Goal: Find specific page/section: Find specific page/section

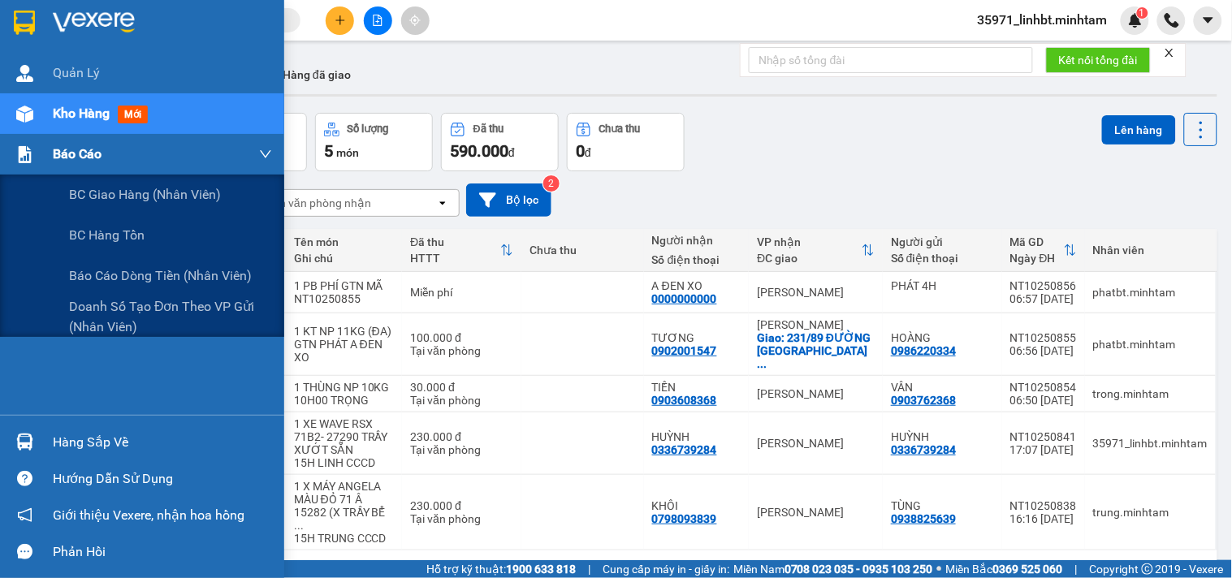
click at [14, 151] on div at bounding box center [25, 155] width 28 height 28
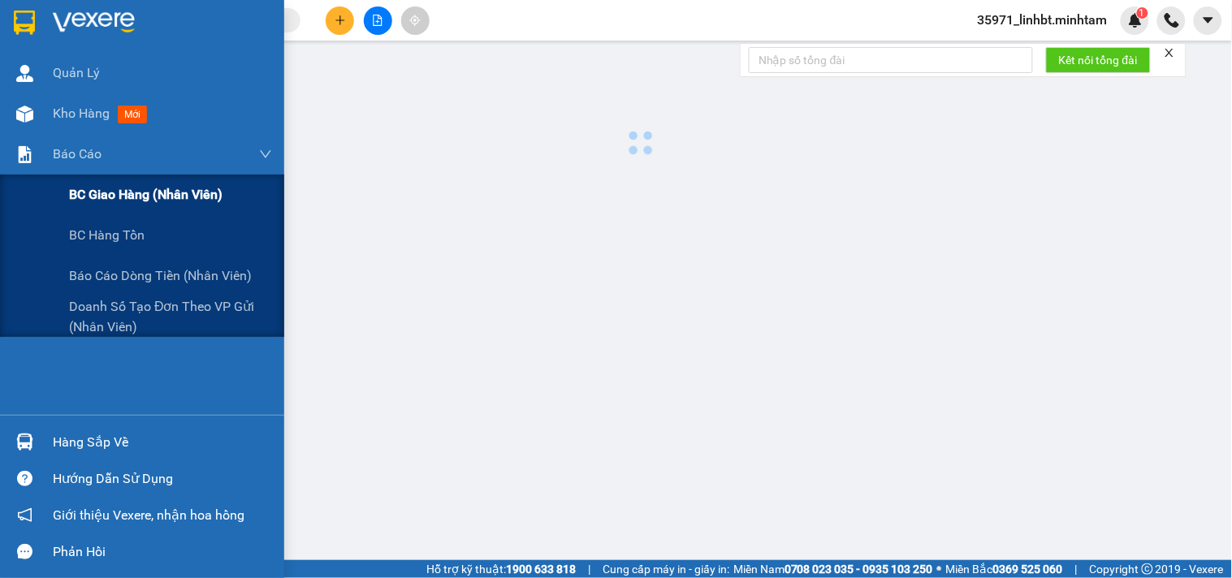
click at [112, 192] on span "BC giao hàng (nhân viên)" at bounding box center [146, 194] width 154 height 20
